Goal: Navigation & Orientation: Find specific page/section

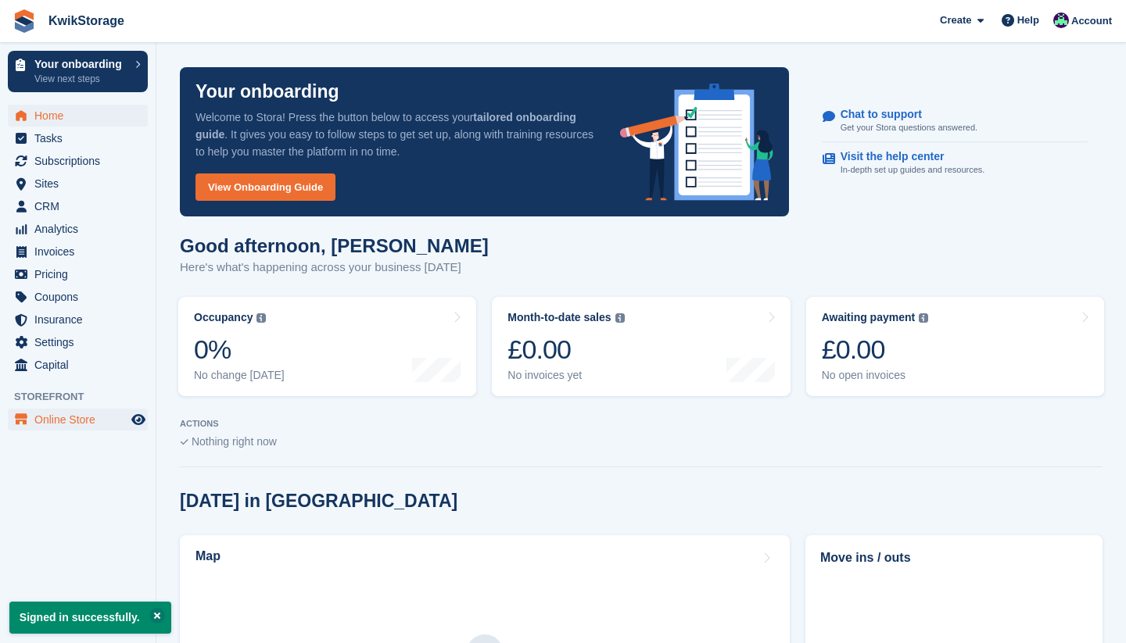
click at [66, 417] on span "Online Store" at bounding box center [81, 420] width 94 height 22
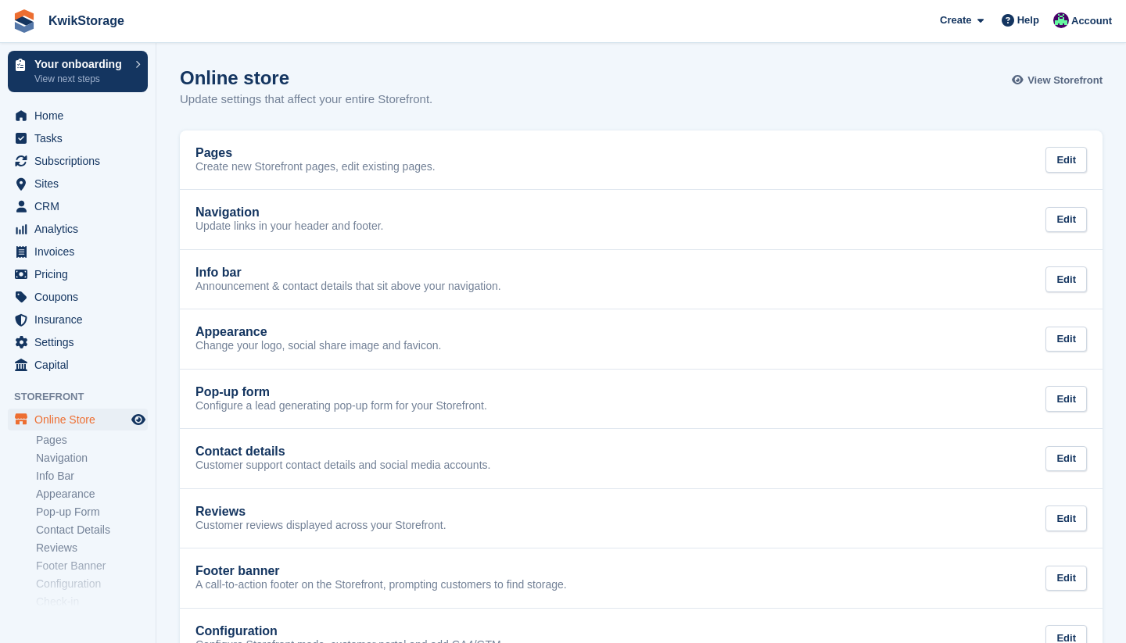
click at [1032, 83] on span "View Storefront" at bounding box center [1064, 81] width 75 height 16
click at [55, 120] on span "Home" at bounding box center [81, 116] width 94 height 22
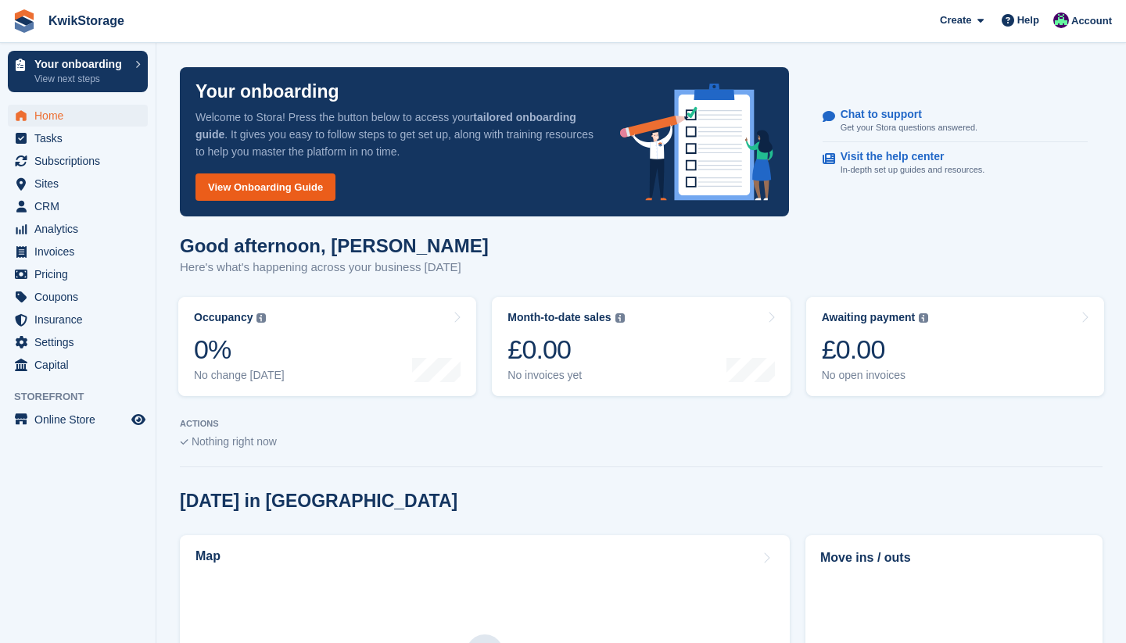
click at [273, 195] on link "View Onboarding Guide" at bounding box center [265, 187] width 140 height 27
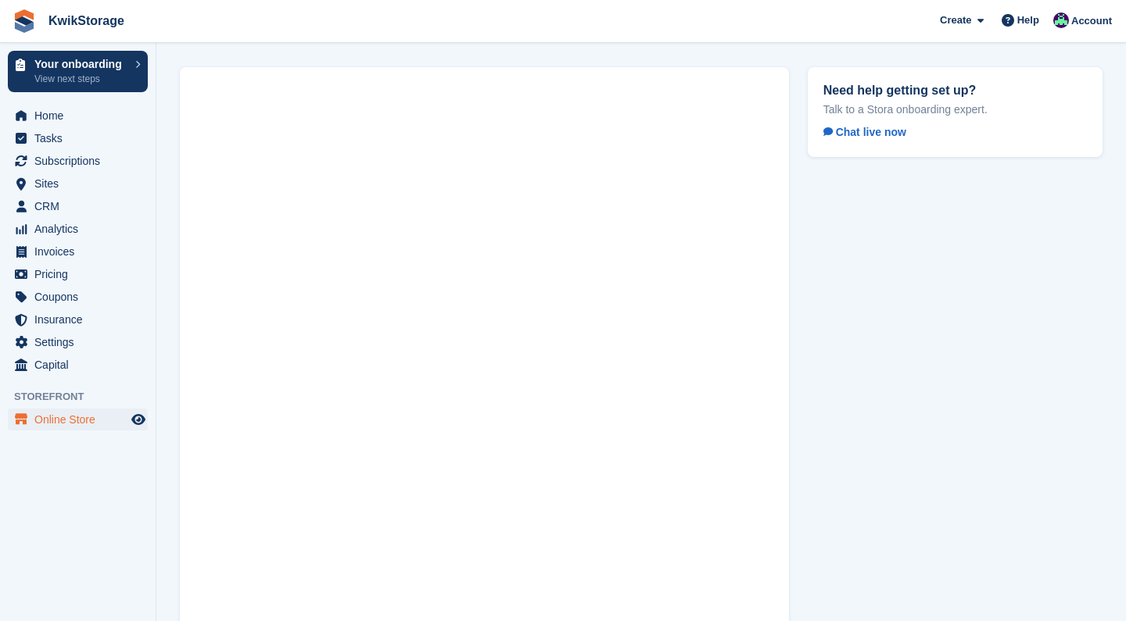
click at [64, 421] on span "Online Store" at bounding box center [81, 420] width 94 height 22
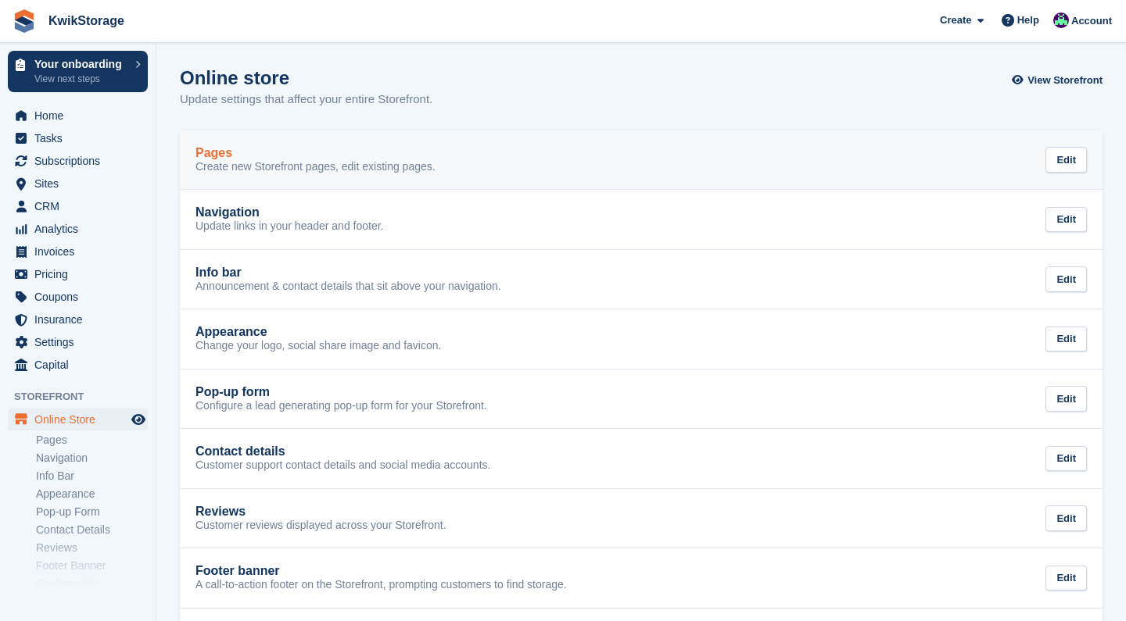
click at [249, 158] on div "Pages" at bounding box center [315, 153] width 240 height 14
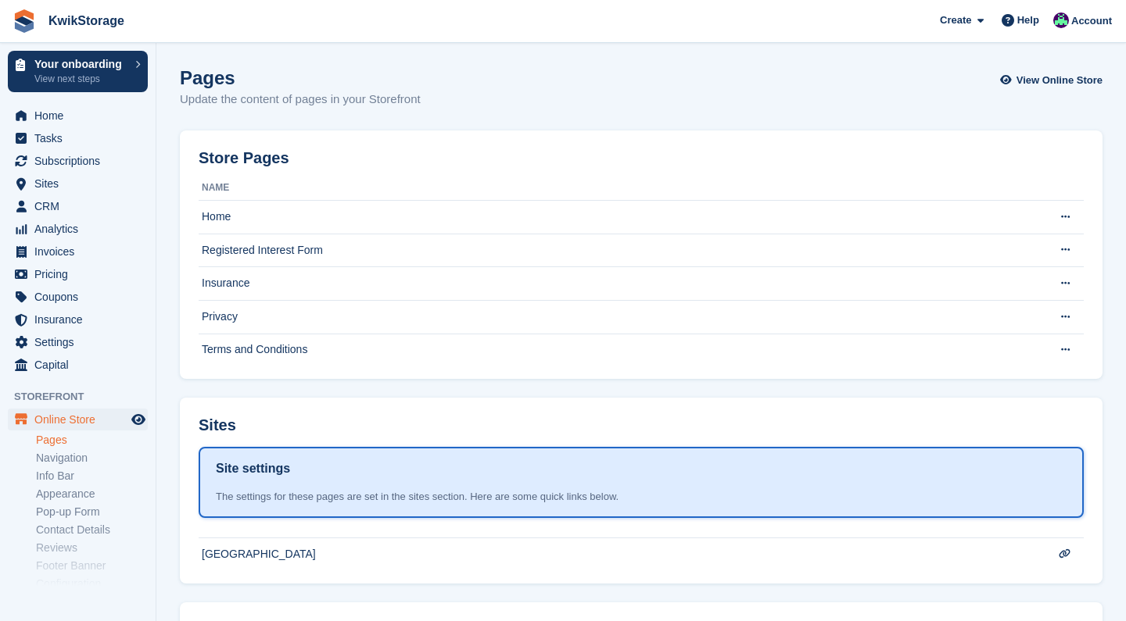
click at [226, 185] on th "Name" at bounding box center [619, 188] width 840 height 25
click at [1065, 214] on icon at bounding box center [1065, 217] width 9 height 10
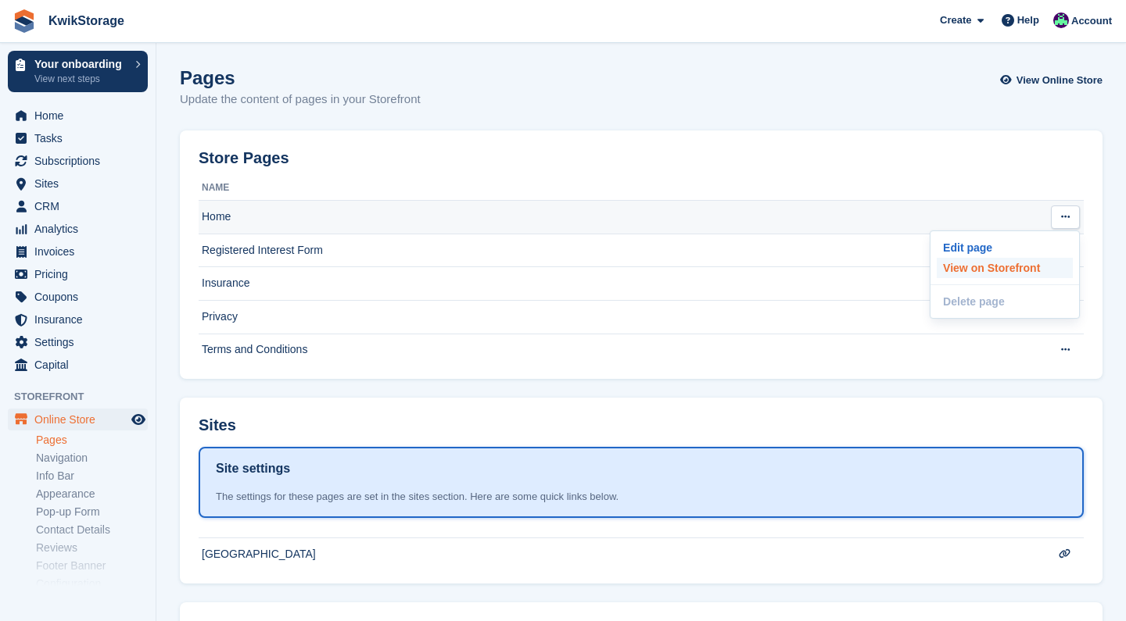
click at [993, 267] on p "View on Storefront" at bounding box center [1004, 268] width 136 height 20
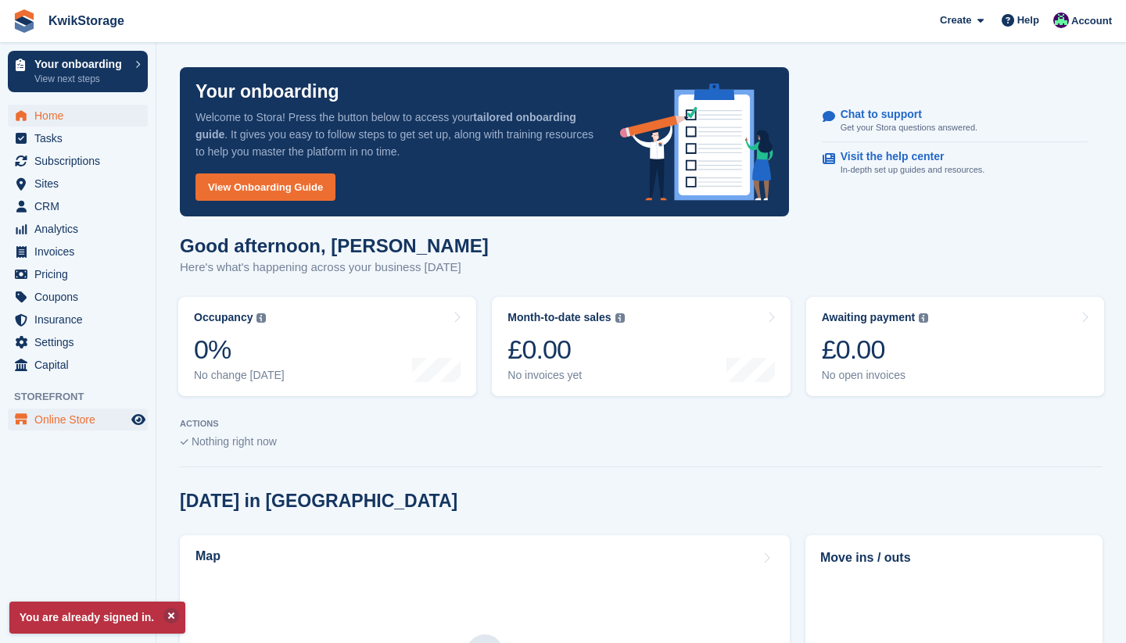
click at [66, 415] on span "Online Store" at bounding box center [81, 420] width 94 height 22
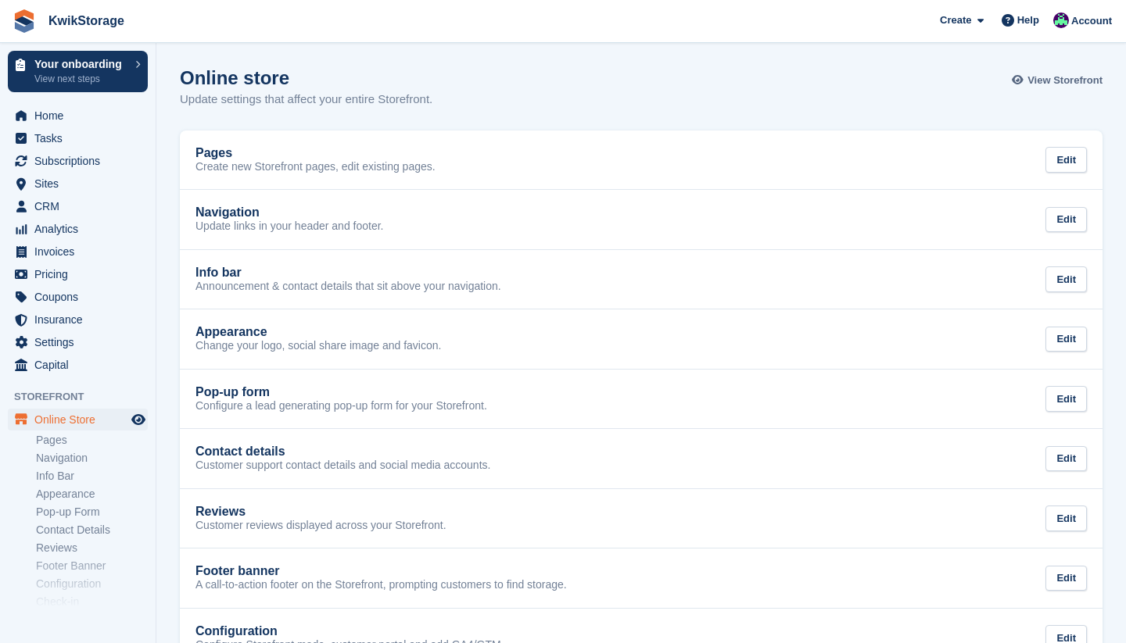
click at [1050, 84] on span "View Storefront" at bounding box center [1064, 81] width 75 height 16
